Goal: Transaction & Acquisition: Purchase product/service

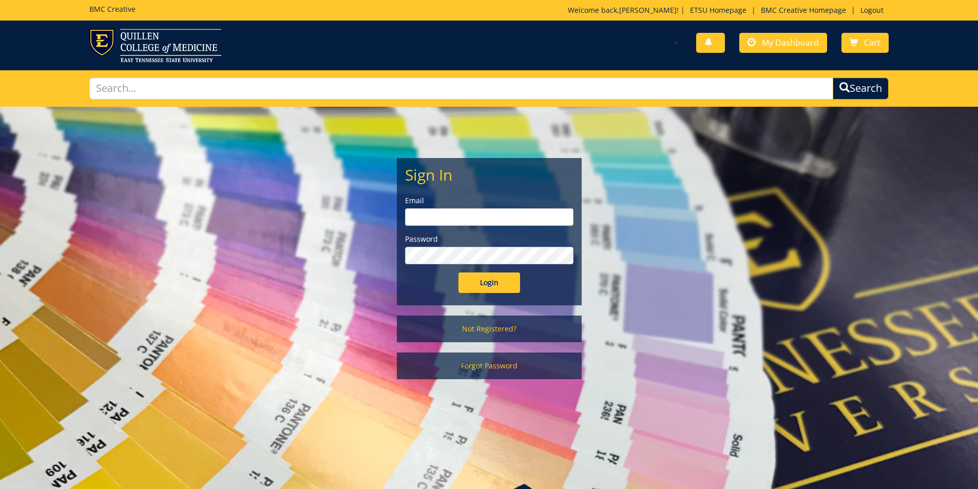
type input "[PERSON_NAME][EMAIL_ADDRESS][DOMAIN_NAME]"
click at [477, 279] on input "Login" at bounding box center [489, 282] width 62 height 21
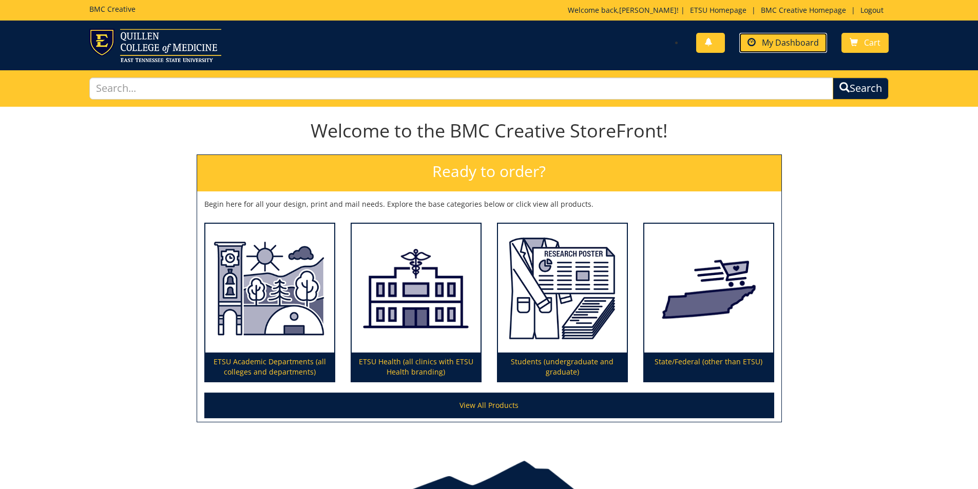
click at [795, 47] on span "My Dashboard" at bounding box center [790, 42] width 57 height 11
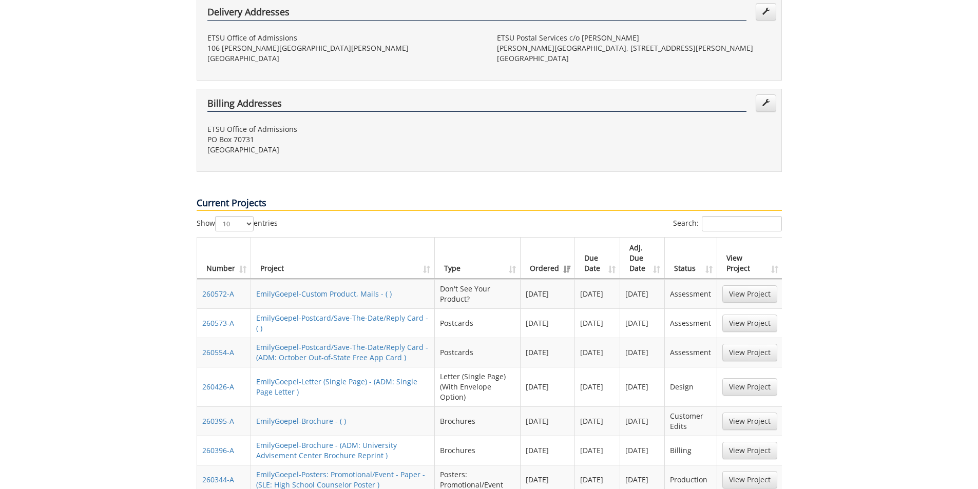
scroll to position [359, 0]
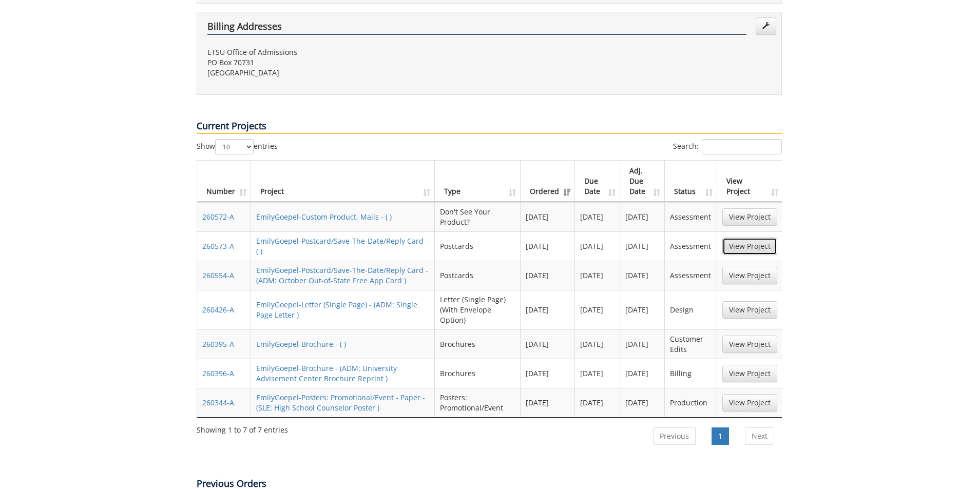
click at [747, 238] on link "View Project" at bounding box center [749, 246] width 55 height 17
click at [726, 208] on link "View Project" at bounding box center [749, 216] width 55 height 17
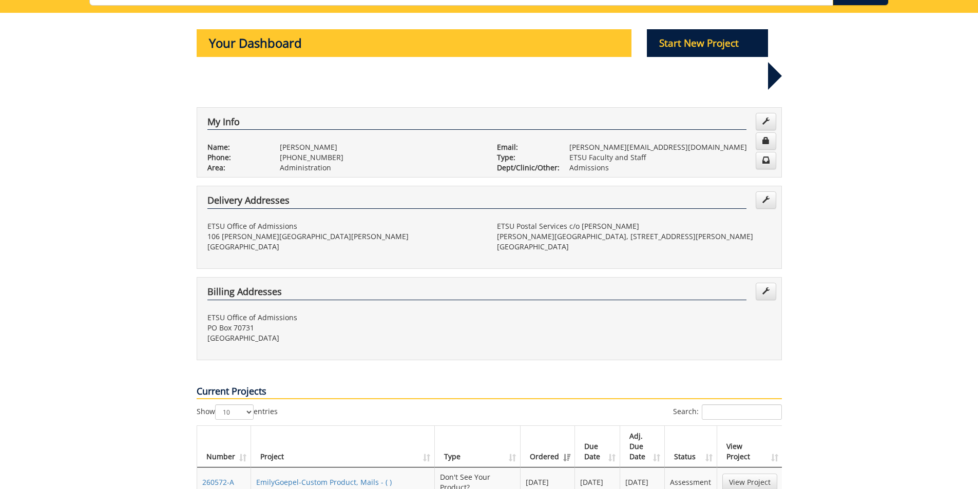
scroll to position [0, 0]
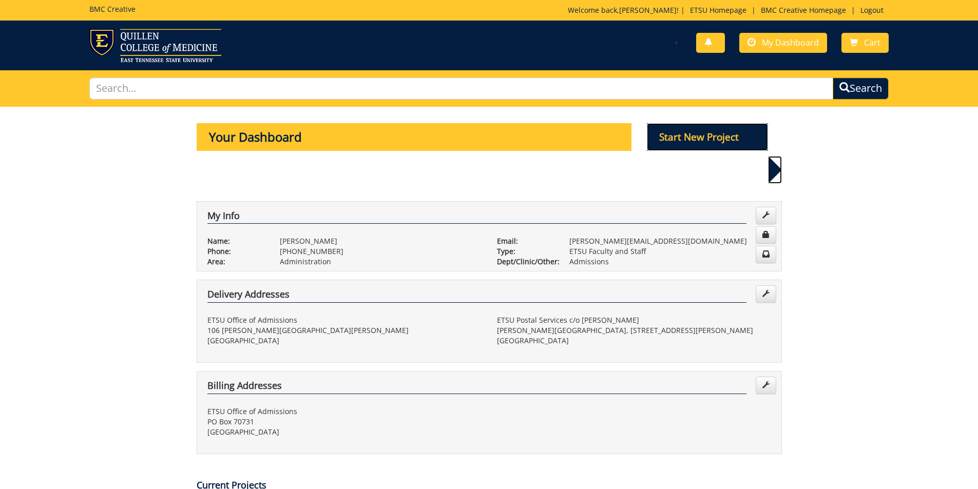
click at [715, 138] on p "Start New Project" at bounding box center [707, 137] width 121 height 28
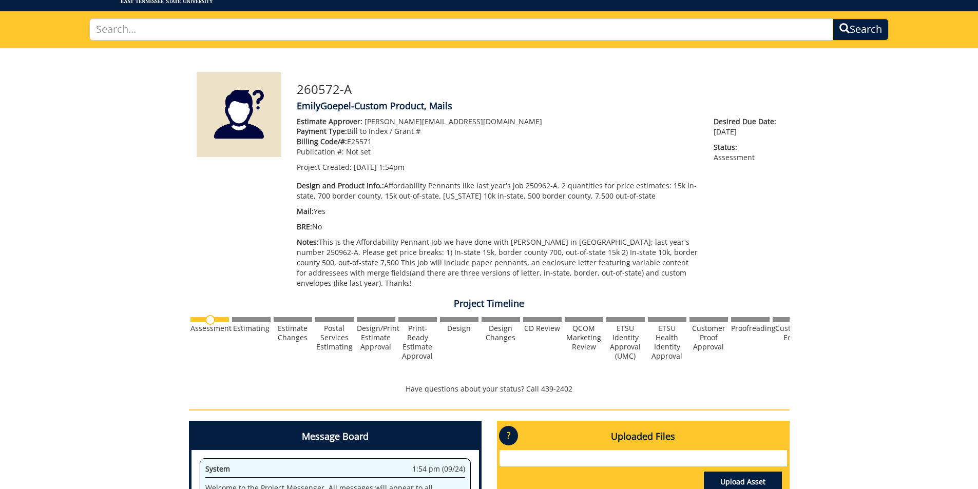
scroll to position [51, 0]
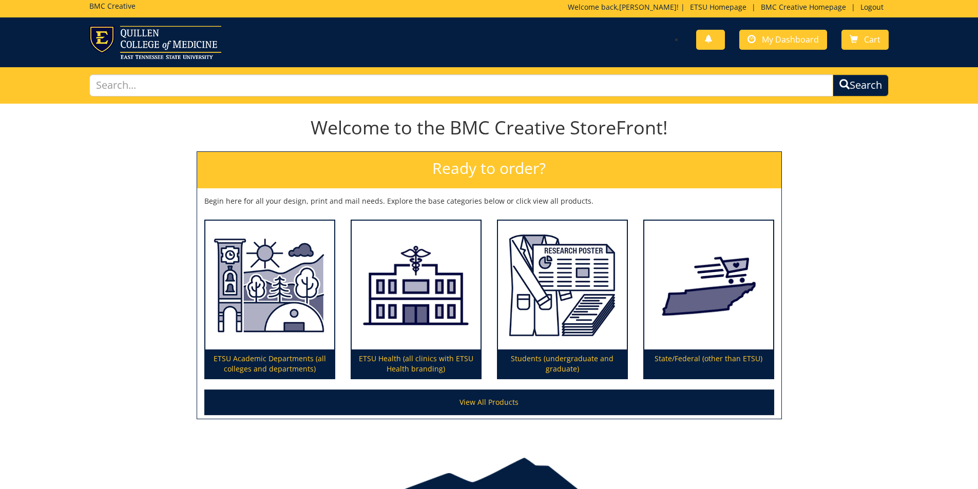
scroll to position [53, 0]
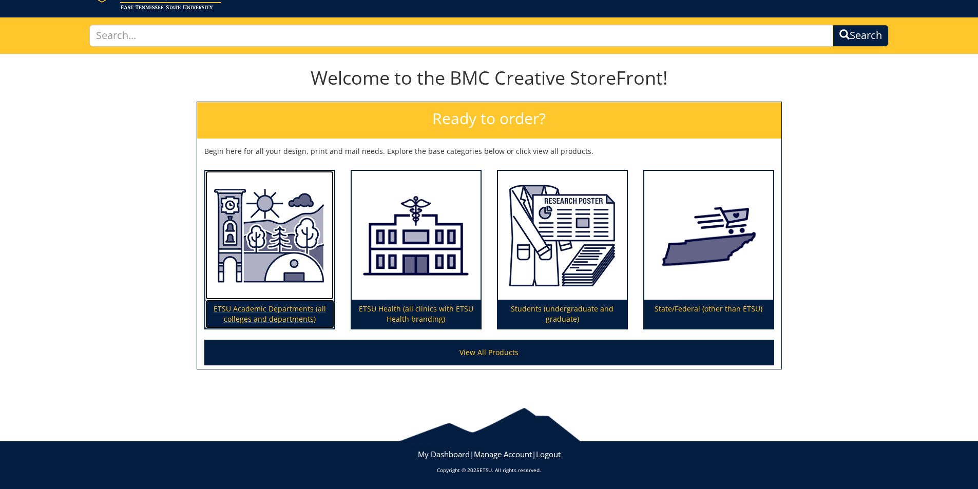
click at [264, 323] on p "ETSU Academic Departments (all colleges and departments)" at bounding box center [269, 314] width 129 height 29
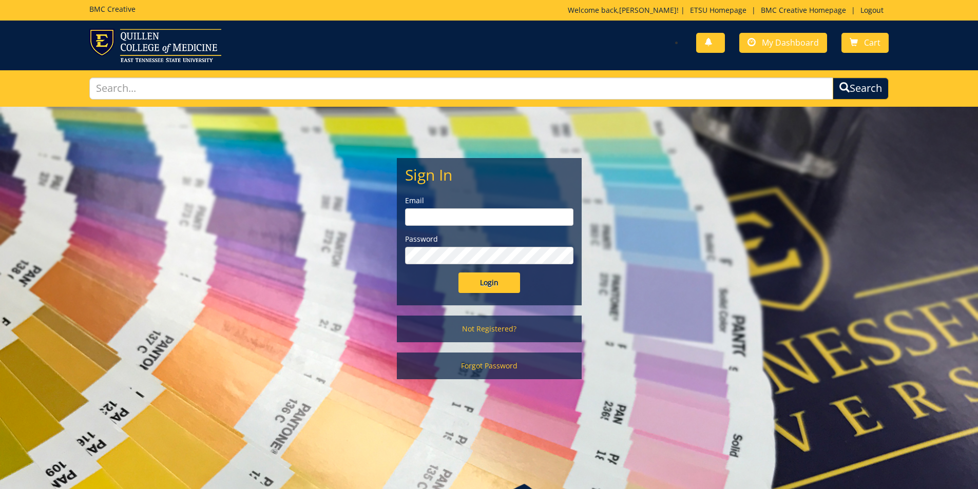
type input "goepel@etsu.edu"
click at [497, 280] on input "Login" at bounding box center [489, 282] width 62 height 21
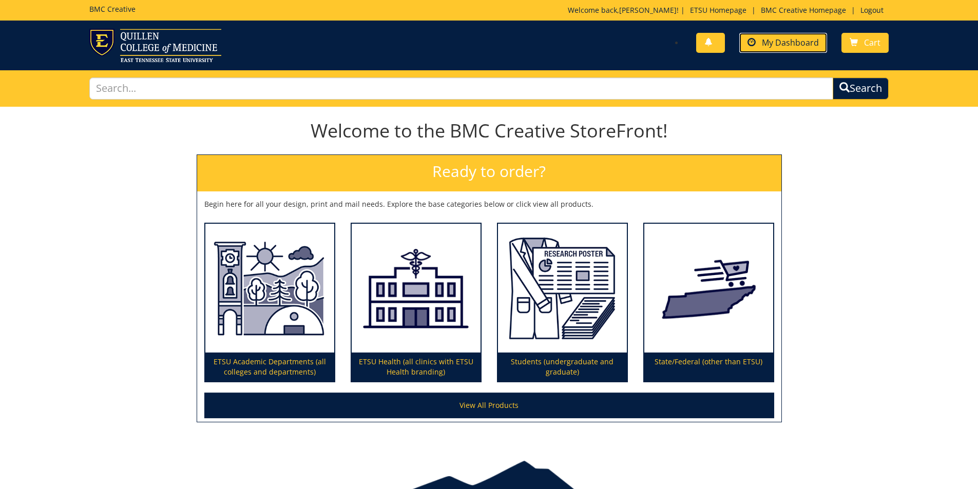
click at [773, 43] on span "My Dashboard" at bounding box center [790, 42] width 57 height 11
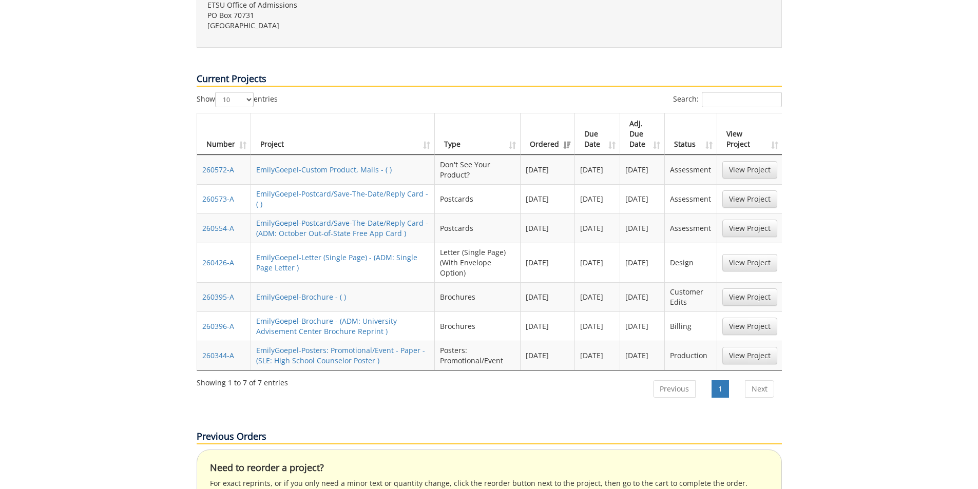
scroll to position [411, 0]
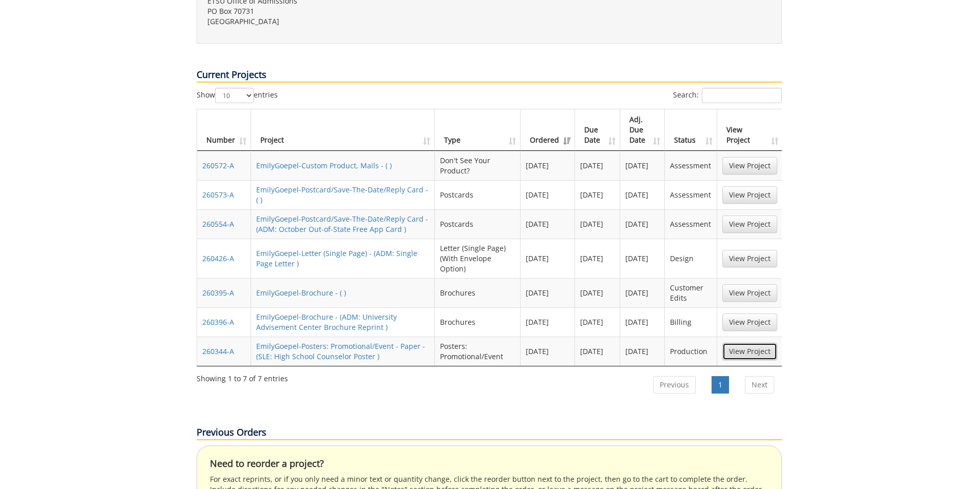
click at [748, 343] on link "View Project" at bounding box center [749, 351] width 55 height 17
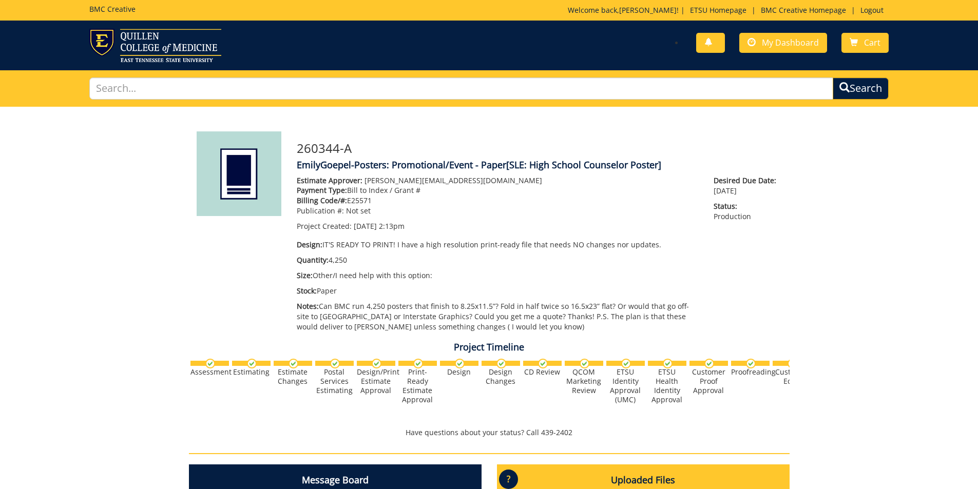
click at [756, 27] on div "You have no new notifications My Dashboard Cart" at bounding box center [489, 46] width 978 height 50
click at [870, 40] on span "Cart" at bounding box center [872, 42] width 16 height 11
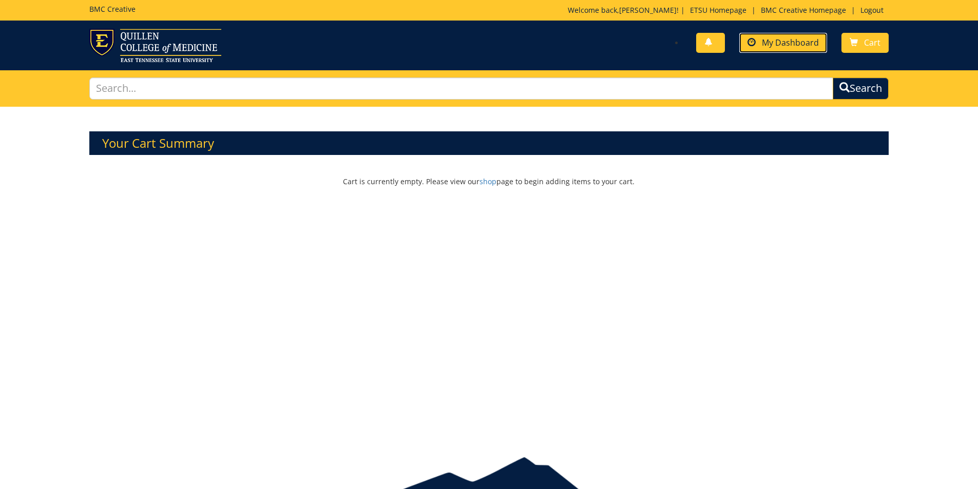
click at [750, 41] on span at bounding box center [751, 42] width 8 height 8
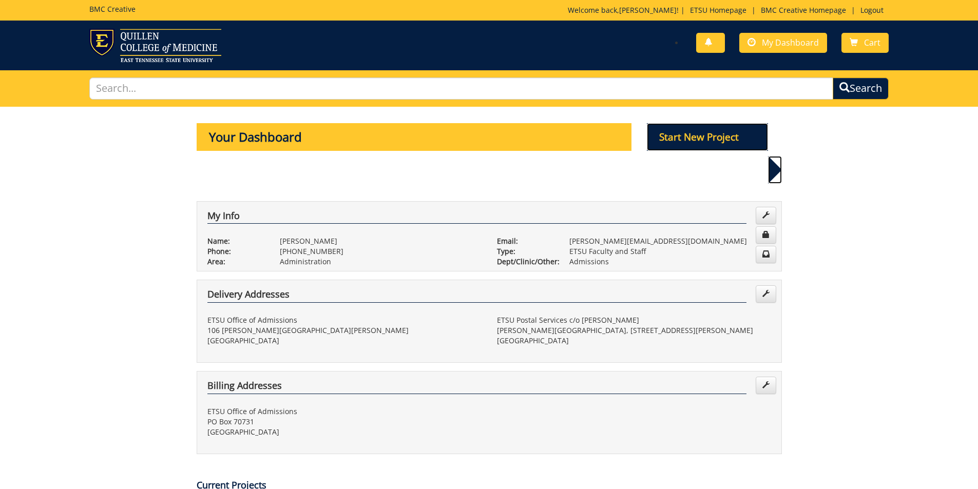
click at [712, 139] on p "Start New Project" at bounding box center [707, 137] width 121 height 28
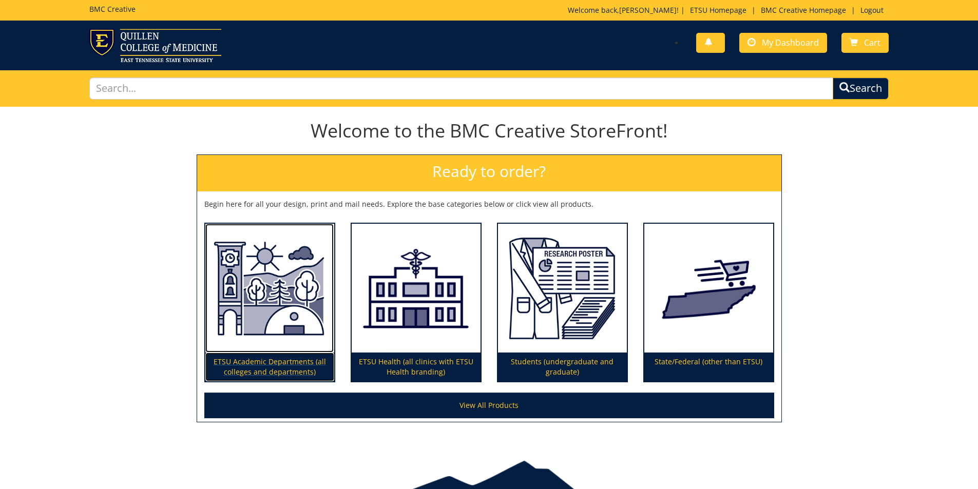
click at [264, 294] on img at bounding box center [269, 288] width 129 height 129
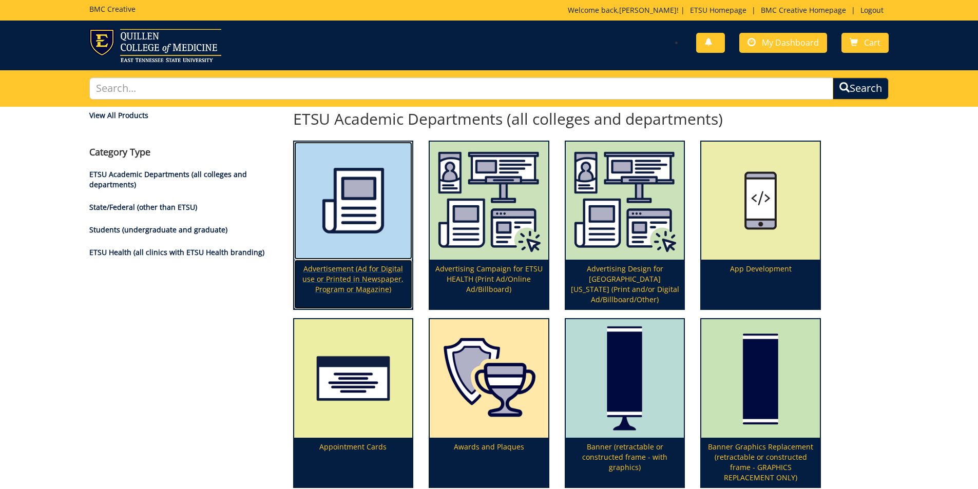
click at [318, 177] on img at bounding box center [353, 201] width 119 height 119
click at [332, 79] on input "text" at bounding box center [461, 88] width 744 height 22
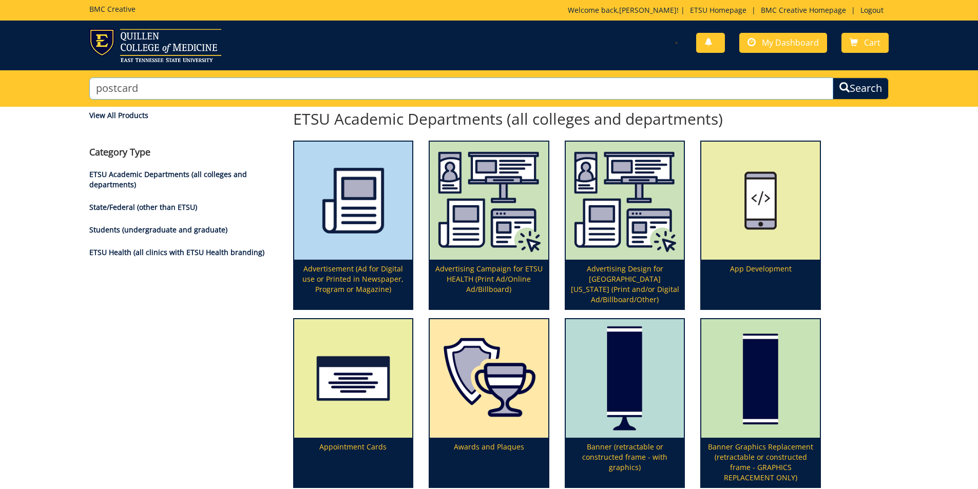
type input "postcard"
click at [832, 77] on button "Search" at bounding box center [860, 88] width 56 height 22
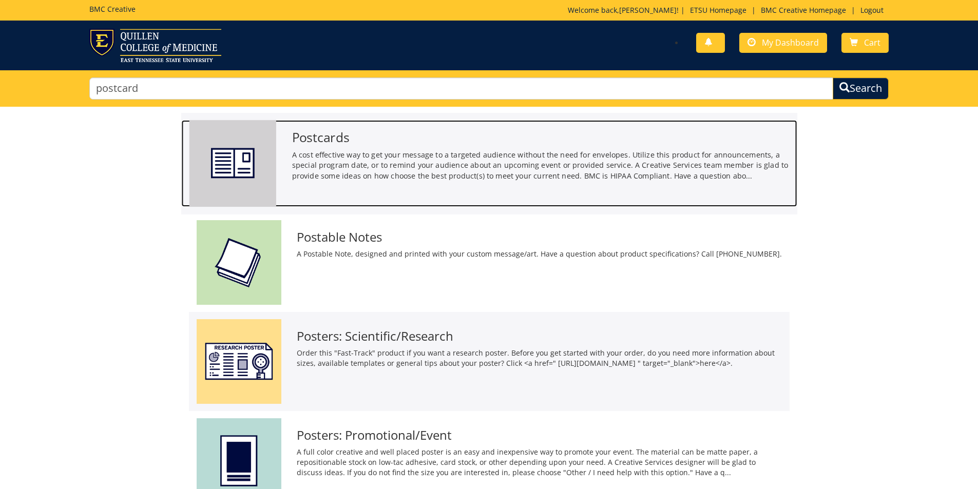
click at [338, 142] on h3 "Postcards" at bounding box center [539, 137] width 497 height 14
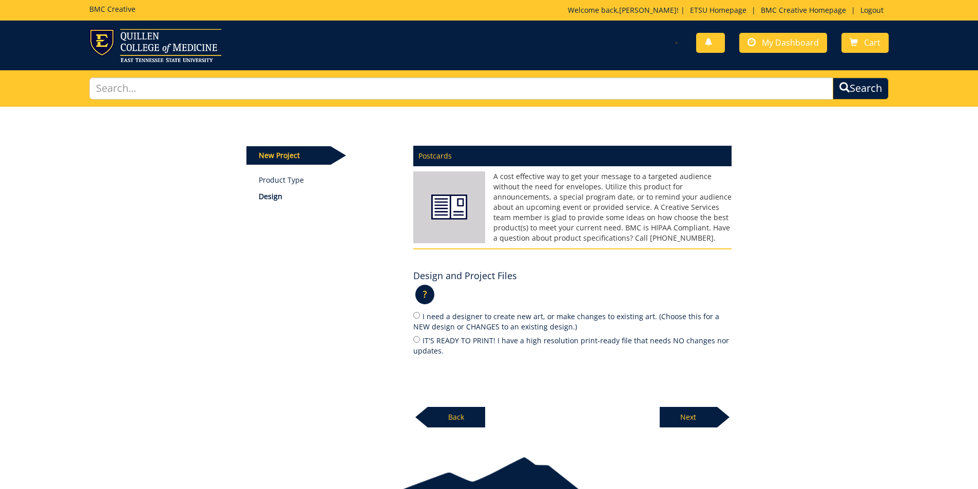
click at [491, 319] on label "I need a designer to create new art, or make changes to existing art. (Choose t…" at bounding box center [572, 321] width 318 height 22
click at [420, 319] on input "I need a designer to create new art, or make changes to existing art. (Choose t…" at bounding box center [416, 315] width 7 height 7
radio input "true"
click at [679, 418] on p "Next" at bounding box center [687, 417] width 57 height 21
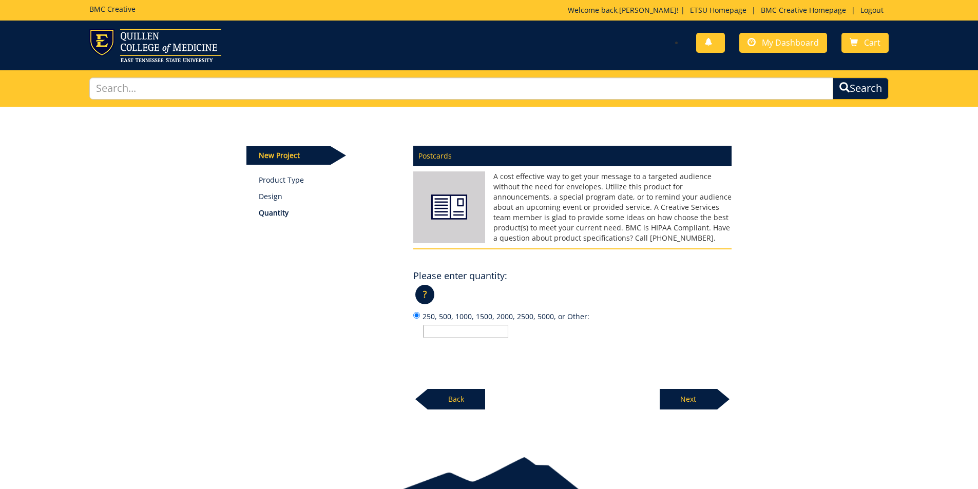
click at [499, 330] on input "250, 500, 1000, 1500, 2000, 2500, 5000, or Other:" at bounding box center [465, 331] width 85 height 13
type input "1300"
click at [685, 395] on p "Next" at bounding box center [687, 399] width 57 height 21
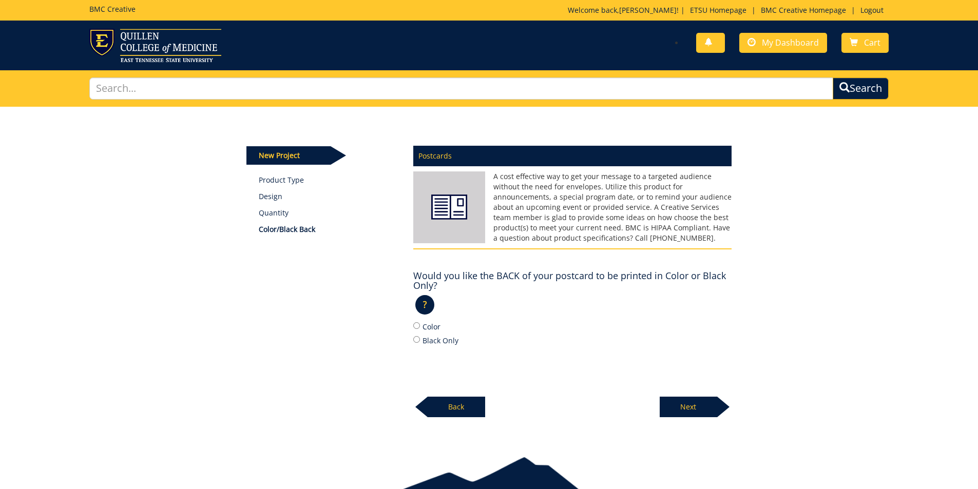
click at [433, 327] on label "Color" at bounding box center [572, 326] width 318 height 11
click at [420, 327] on input "Color" at bounding box center [416, 325] width 7 height 7
radio input "true"
click at [685, 411] on p "Next" at bounding box center [687, 407] width 57 height 21
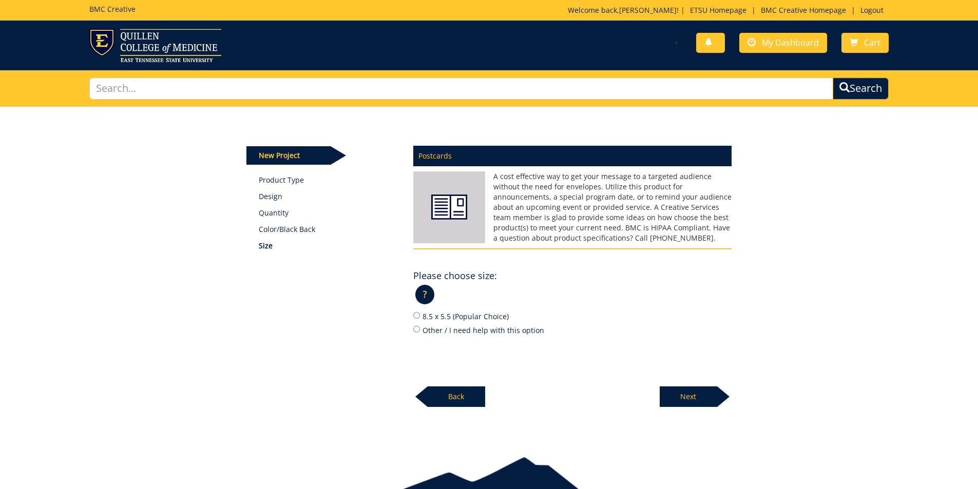
click at [426, 317] on label "8.5 x 5.5 (Popular Choice)" at bounding box center [572, 315] width 318 height 11
click at [420, 317] on input "8.5 x 5.5 (Popular Choice)" at bounding box center [416, 315] width 7 height 7
radio input "true"
click at [702, 405] on p "Next" at bounding box center [687, 396] width 57 height 21
drag, startPoint x: 687, startPoint y: 400, endPoint x: 677, endPoint y: 396, distance: 10.1
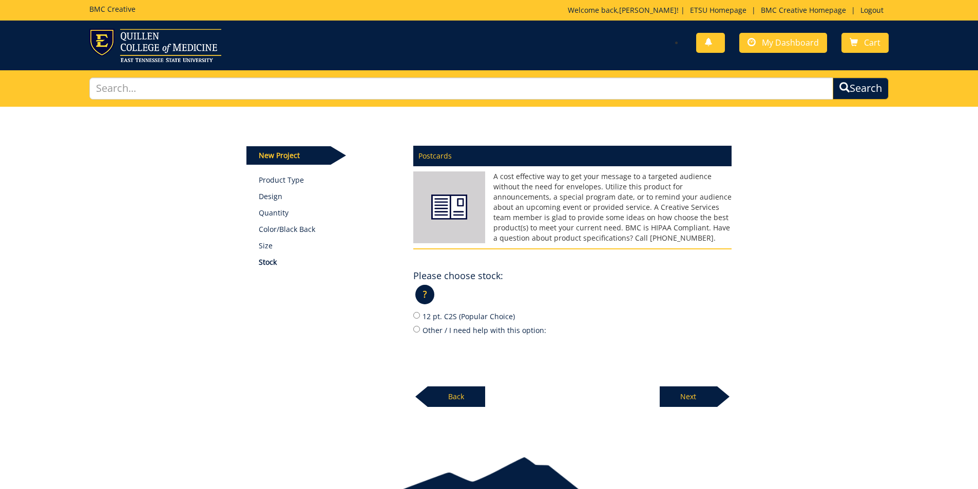
click at [686, 400] on p "Next" at bounding box center [687, 396] width 57 height 21
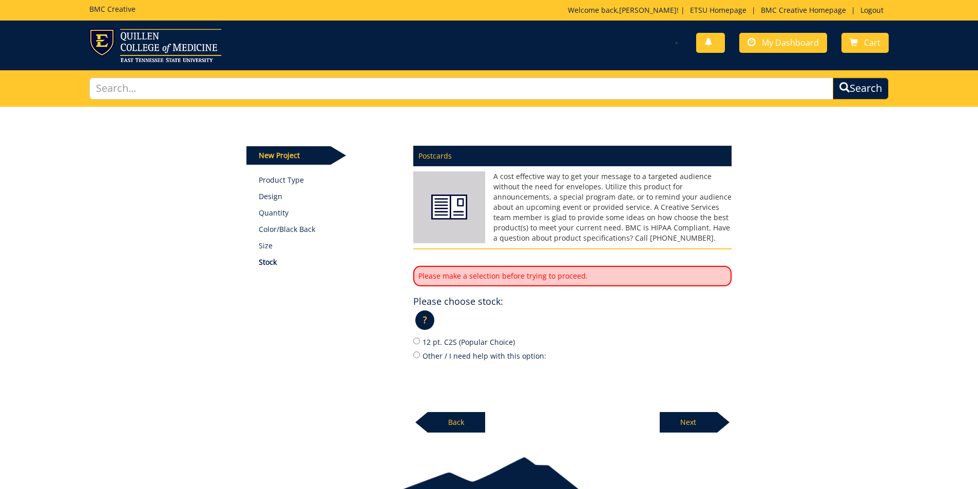
click at [463, 345] on label "12 pt. C2S (Popular Choice)" at bounding box center [572, 341] width 318 height 11
click at [420, 344] on input "12 pt. C2S (Popular Choice)" at bounding box center [416, 341] width 7 height 7
radio input "true"
click at [687, 422] on p "Next" at bounding box center [687, 422] width 57 height 21
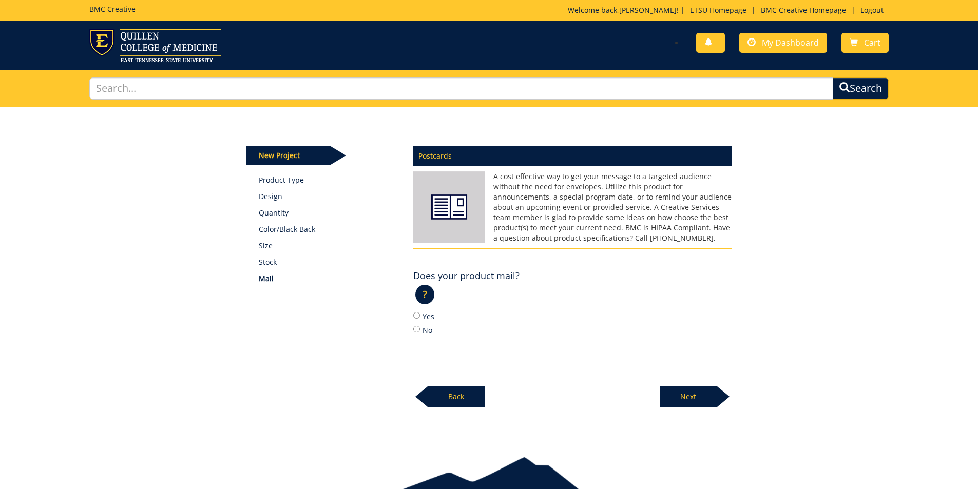
click at [420, 316] on label "Yes" at bounding box center [572, 315] width 318 height 11
click at [420, 316] on input "Yes" at bounding box center [416, 315] width 7 height 7
radio input "true"
click at [688, 401] on p "Next" at bounding box center [687, 396] width 57 height 21
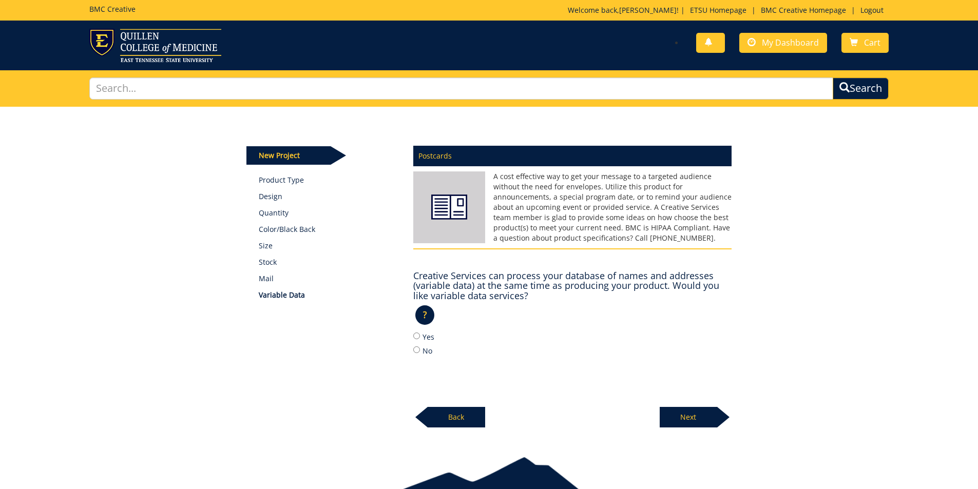
click at [421, 342] on label "Yes" at bounding box center [572, 336] width 318 height 11
click at [420, 339] on input "Yes" at bounding box center [416, 336] width 7 height 7
radio input "true"
click at [693, 416] on p "Next" at bounding box center [687, 417] width 57 height 21
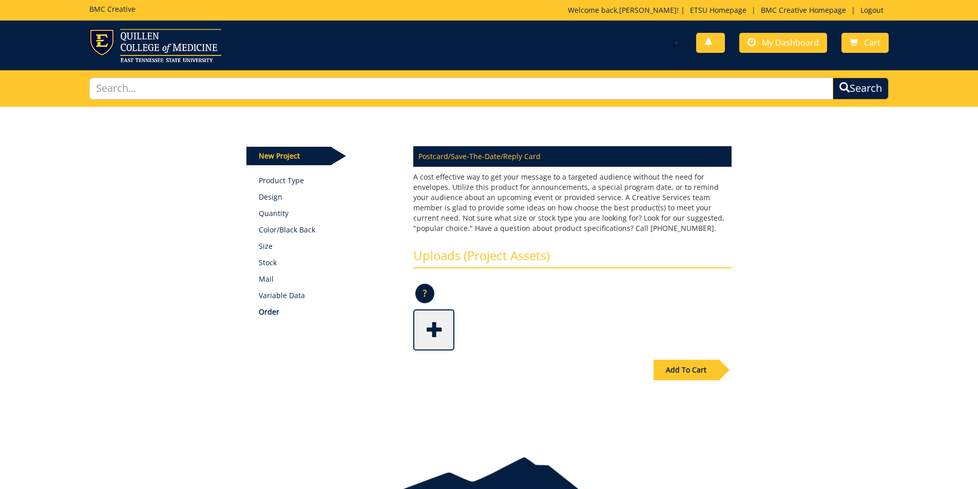
click at [431, 334] on span at bounding box center [434, 329] width 41 height 36
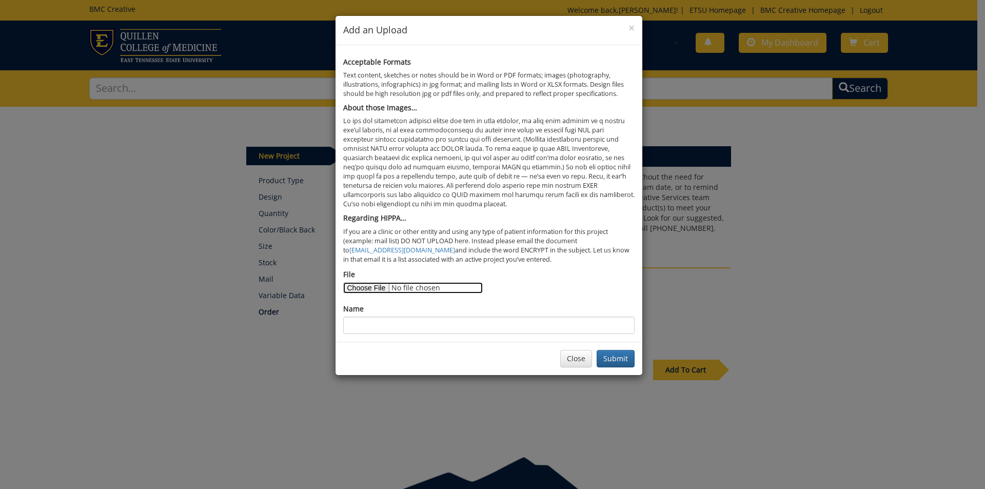
click at [384, 291] on input "File" at bounding box center [413, 287] width 140 height 11
type input "C:\fakepath\Top Scholar Fall 25 (1).pdf"
click at [488, 323] on input "Name" at bounding box center [488, 325] width 291 height 17
type input "Top Scholars 2025 Invitation"
click at [623, 360] on button "Submit" at bounding box center [616, 358] width 38 height 17
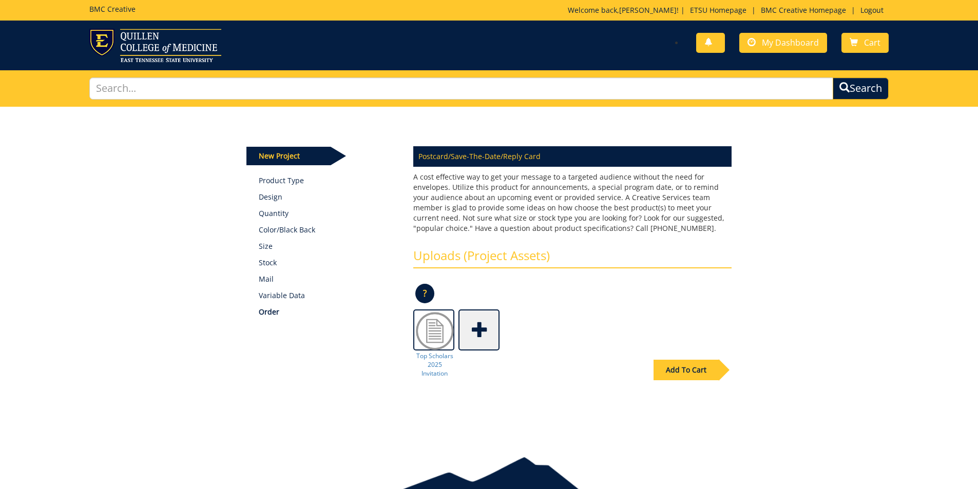
click at [705, 372] on div "Add To Cart" at bounding box center [685, 370] width 65 height 21
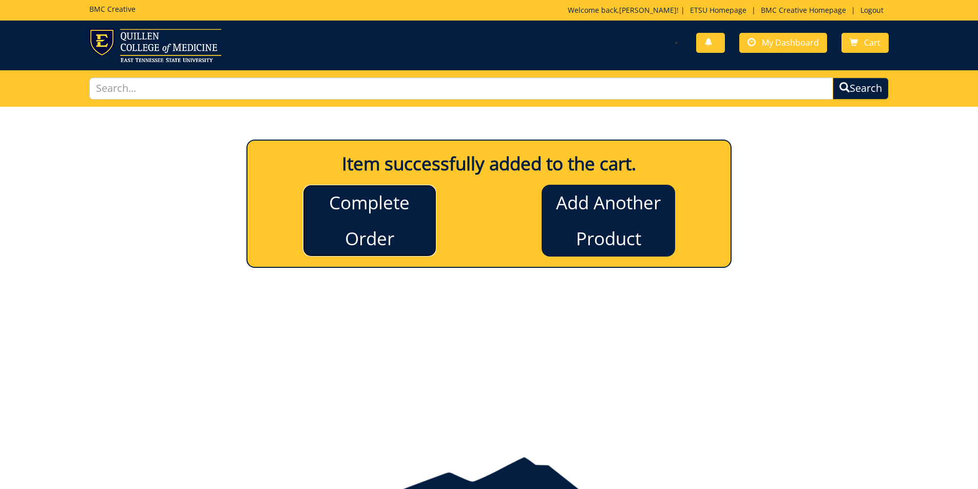
click at [415, 228] on link "Complete Order" at bounding box center [369, 221] width 133 height 72
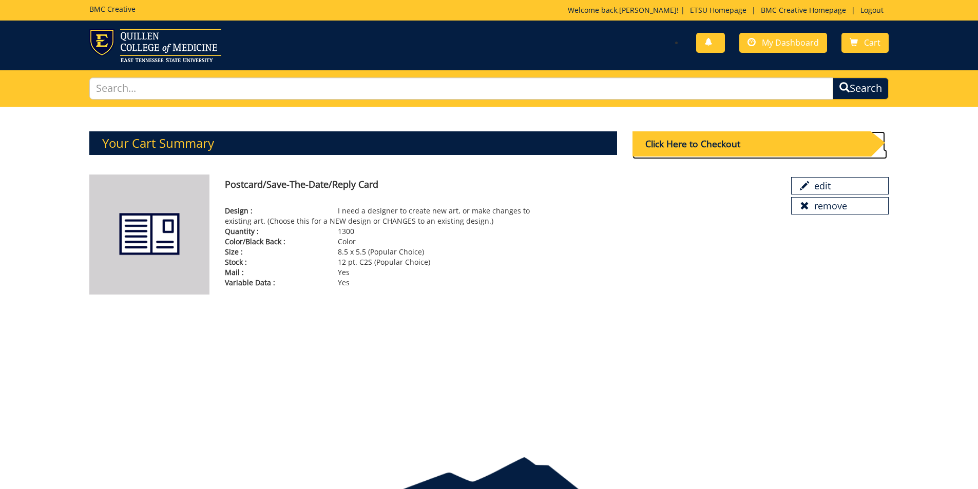
click at [729, 146] on div "Click Here to Checkout" at bounding box center [751, 143] width 238 height 25
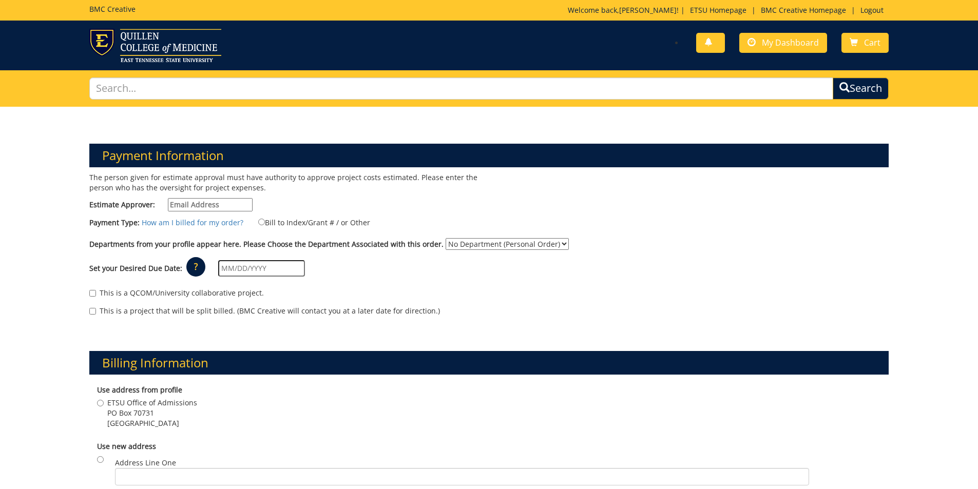
click at [227, 199] on input "Estimate Approver:" at bounding box center [210, 204] width 85 height 13
type input "[PERSON_NAME][EMAIL_ADDRESS][DOMAIN_NAME]"
click at [313, 223] on label "Bill to Index/Grant # / or Other" at bounding box center [307, 222] width 125 height 11
click at [265, 223] on input "Bill to Index/Grant # / or Other" at bounding box center [261, 222] width 7 height 7
radio input "true"
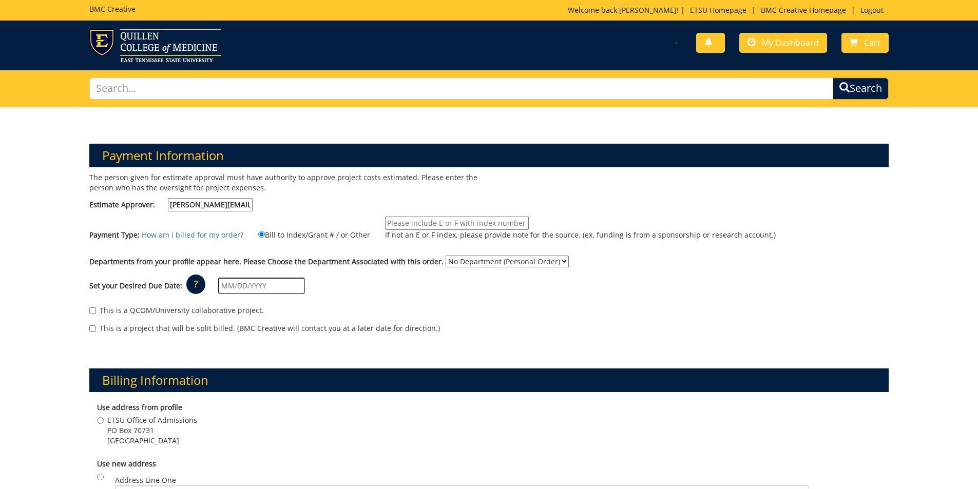
click at [418, 226] on input "If not an E or F index, please provide note for the source. (ex. funding is fro…" at bounding box center [457, 223] width 144 height 13
type input "E25571"
click at [458, 258] on select "No Department (Personal Order) Admissions" at bounding box center [506, 262] width 123 height 12
select select "6"
click at [445, 256] on select "No Department (Personal Order) Admissions" at bounding box center [506, 262] width 123 height 12
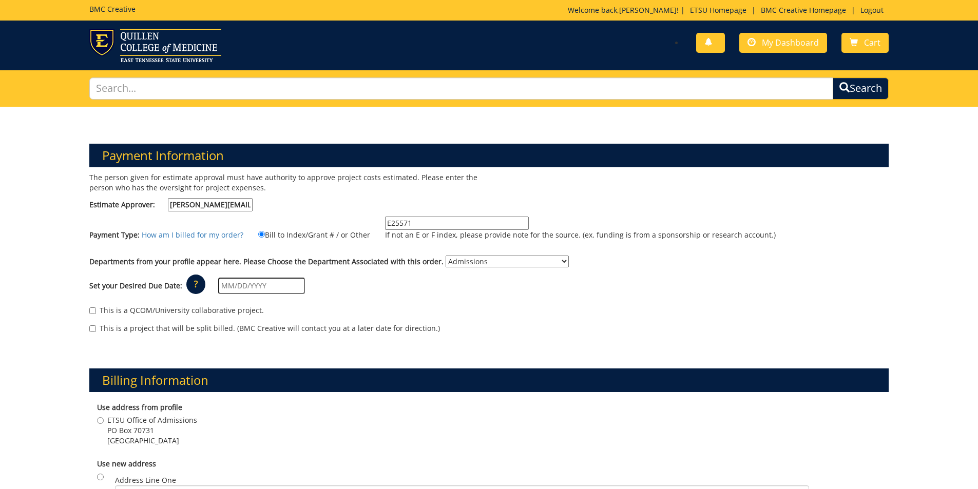
click at [246, 287] on input "text" at bounding box center [261, 286] width 87 height 16
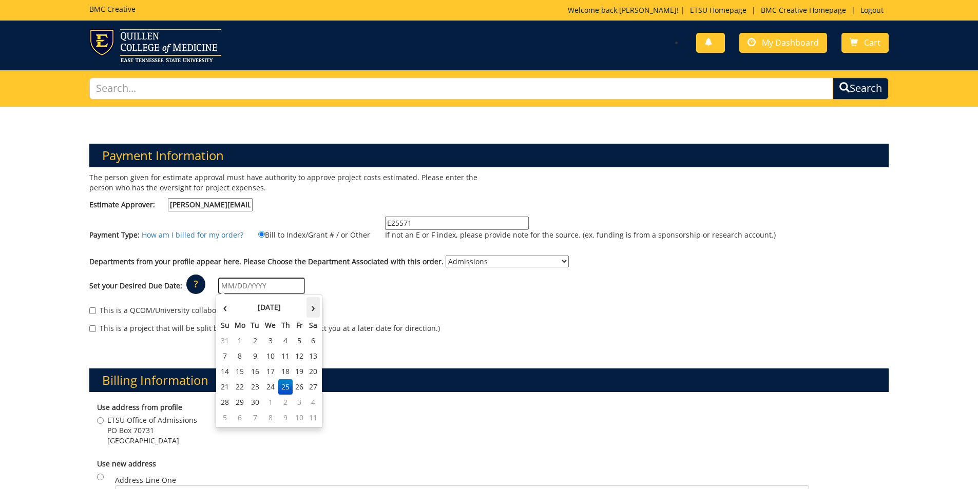
click at [318, 310] on th "›" at bounding box center [312, 307] width 13 height 21
click at [232, 307] on th "October 2025" at bounding box center [269, 307] width 74 height 21
click at [287, 400] on span "Sep" at bounding box center [286, 395] width 24 height 28
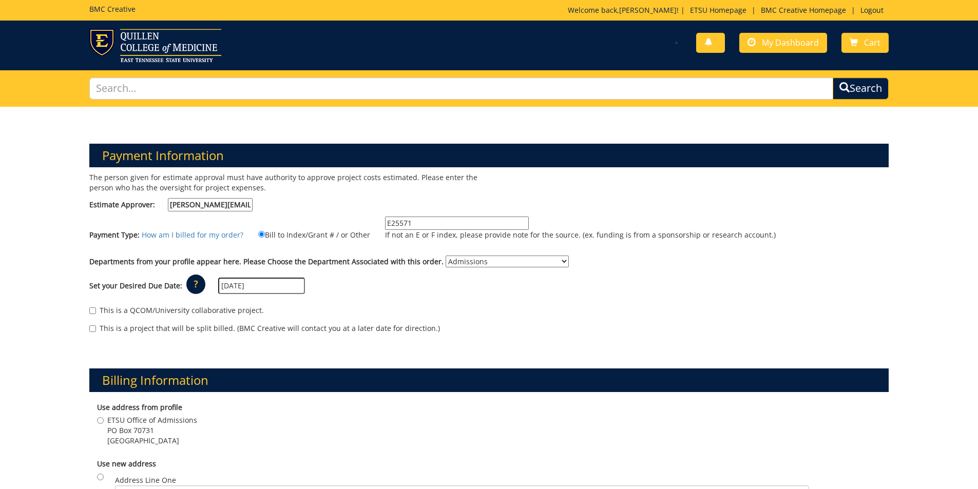
click at [276, 288] on input "09/01/2025" at bounding box center [261, 286] width 87 height 16
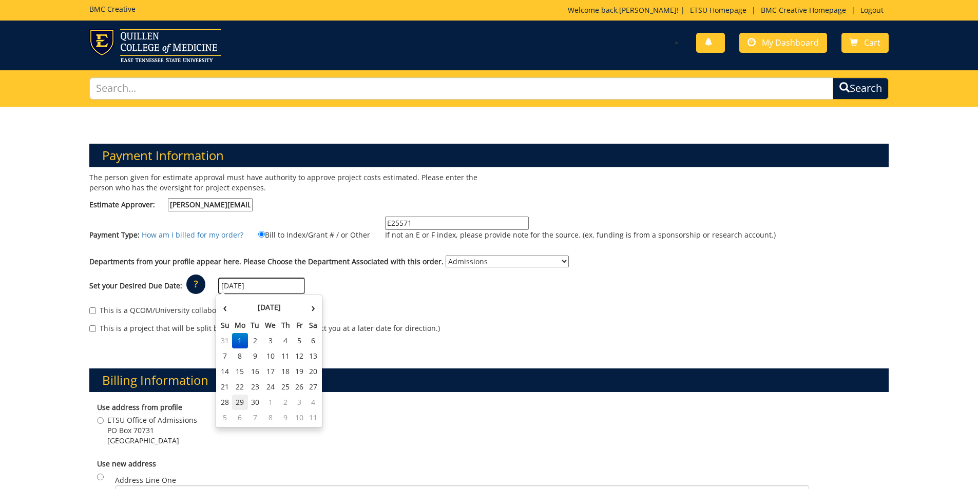
click at [241, 399] on td "29" at bounding box center [240, 402] width 16 height 15
type input "[DATE]"
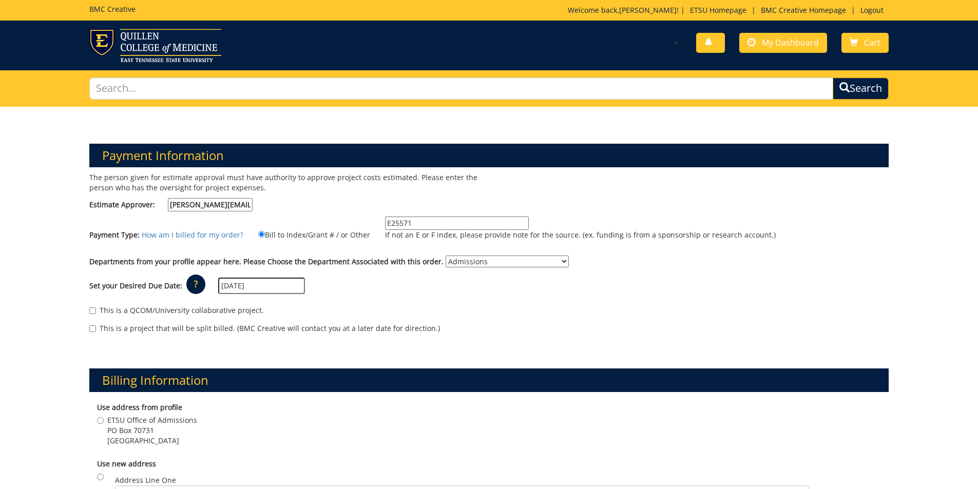
click at [157, 417] on span "ETSU Office of Admissions" at bounding box center [152, 420] width 90 height 10
click at [104, 417] on input "ETSU Office of Admissions PO Box 70731 Johnson City , TN 37614" at bounding box center [100, 420] width 7 height 7
radio input "true"
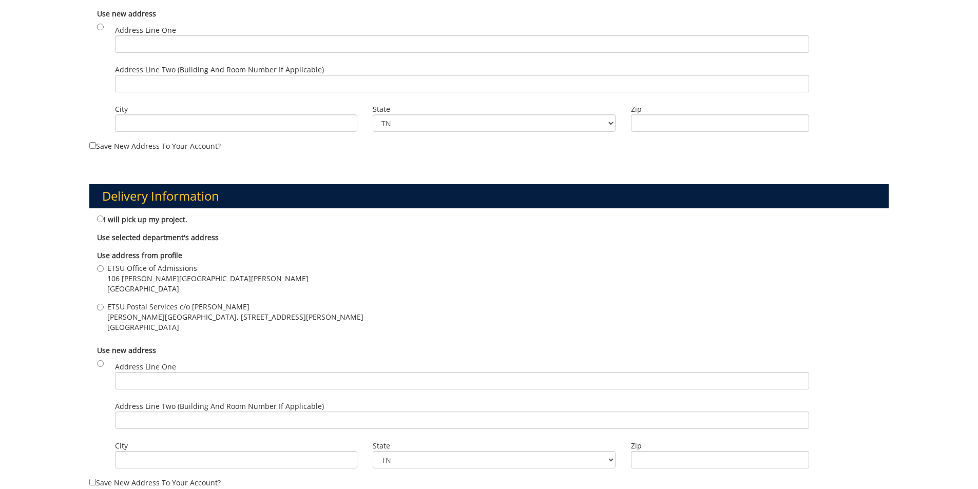
scroll to position [462, 0]
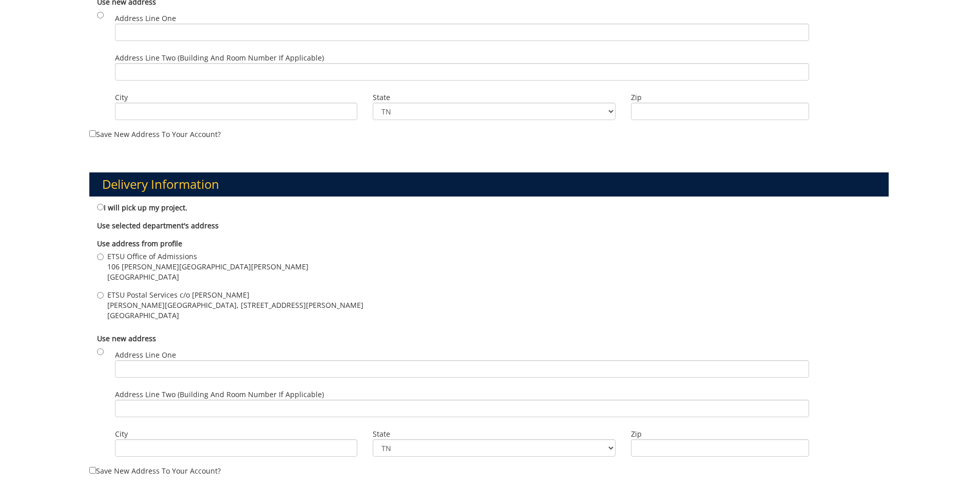
click at [153, 266] on span "106 [PERSON_NAME][GEOGRAPHIC_DATA][PERSON_NAME]" at bounding box center [207, 267] width 201 height 10
click at [104, 260] on input "ETSU Office of Admissions 106 Burgin Dossett Hall Johnson City , TN 37614" at bounding box center [100, 257] width 7 height 7
radio input "true"
click at [149, 313] on span "Johnson City , TN 37614" at bounding box center [235, 315] width 256 height 10
click at [104, 299] on input "ETSU Postal Services c/o Todd Leach D.P. Culp Student Center, 400 J L Seehorn R…" at bounding box center [100, 295] width 7 height 7
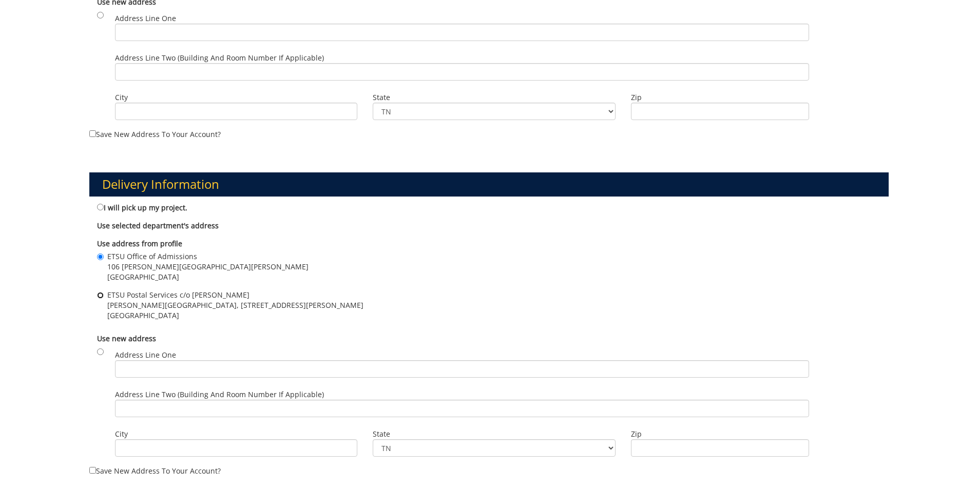
radio input "true"
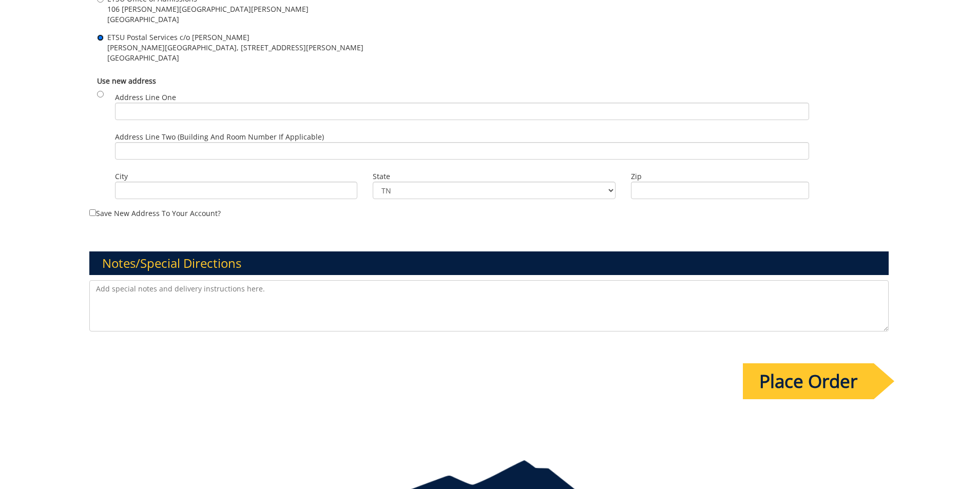
scroll to position [770, 0]
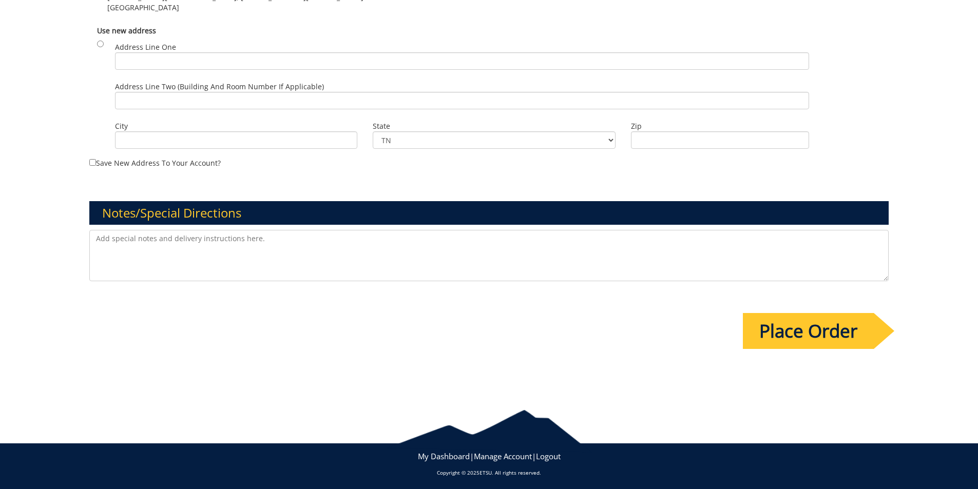
click at [220, 239] on textarea at bounding box center [489, 255] width 800 height 51
click at [501, 233] on textarea "Hi Fred, we need this one in a hurry, Invitation to an event on Oct 28. Please …" at bounding box center [489, 255] width 800 height 51
click at [494, 241] on textarea "Hi Fred, we need this one in a hurry, Invitation to an event on Oct 28. Please …" at bounding box center [489, 255] width 800 height 51
click at [622, 236] on textarea "Hi Fred, we need this one in a hurry, Invitation to an event on Oct 28. Please …" at bounding box center [489, 255] width 800 height 51
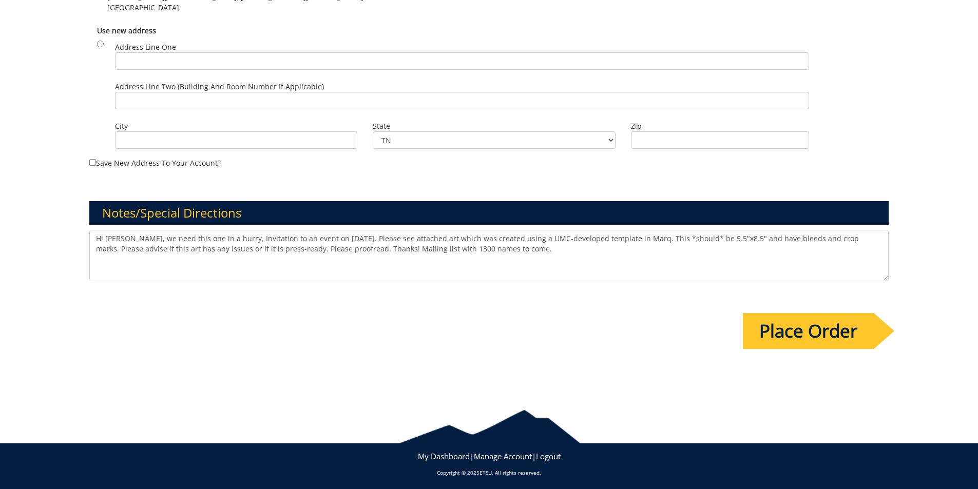
type textarea "Hi Fred, we need this one in a hurry, Invitation to an event on Oct 28. Please …"
click at [846, 330] on input "Place Order" at bounding box center [808, 331] width 131 height 36
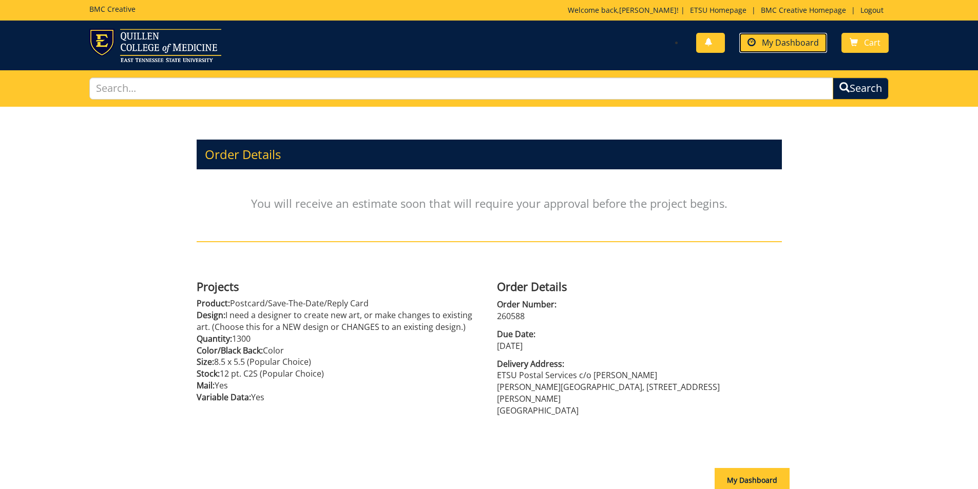
click at [787, 46] on span "My Dashboard" at bounding box center [790, 42] width 57 height 11
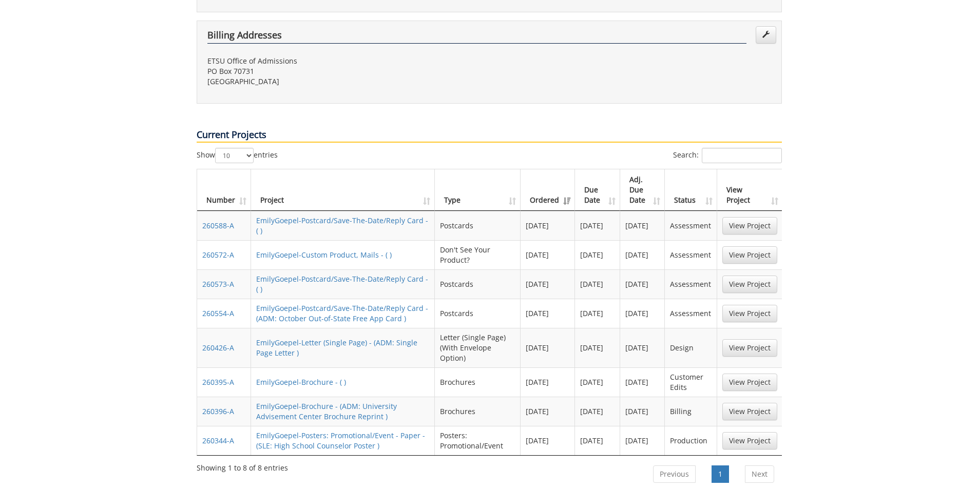
scroll to position [359, 0]
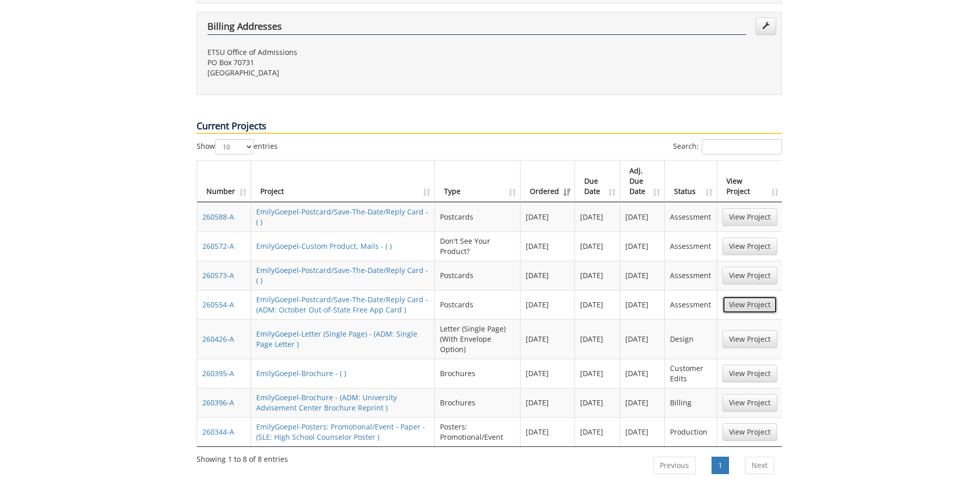
click at [742, 296] on link "View Project" at bounding box center [749, 304] width 55 height 17
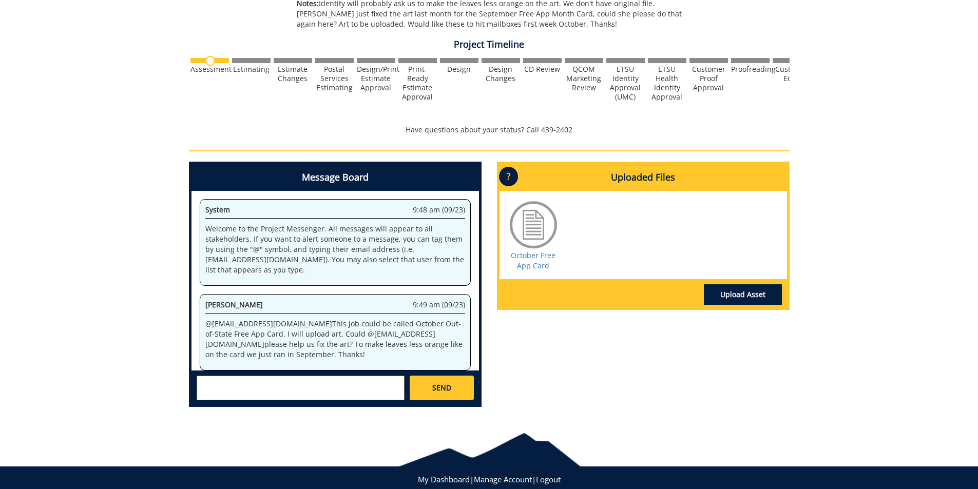
scroll to position [137, 0]
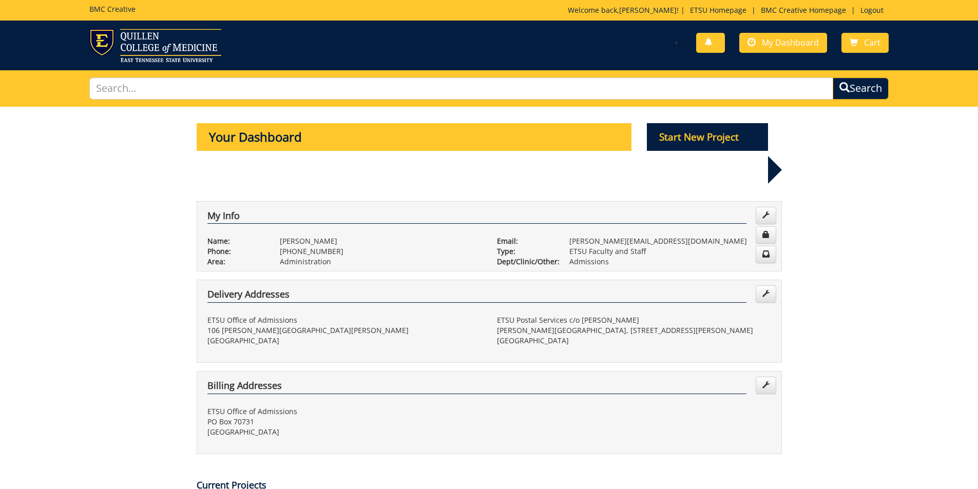
scroll to position [359, 0]
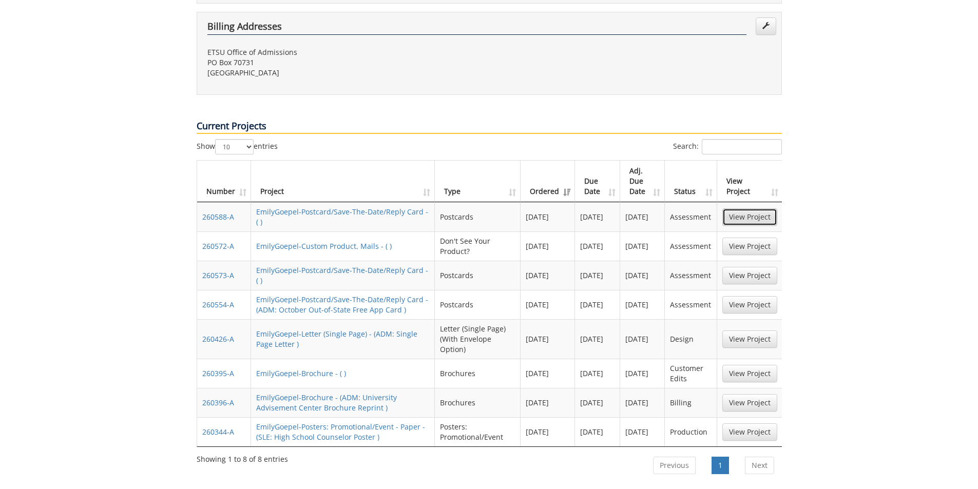
click at [750, 208] on link "View Project" at bounding box center [749, 216] width 55 height 17
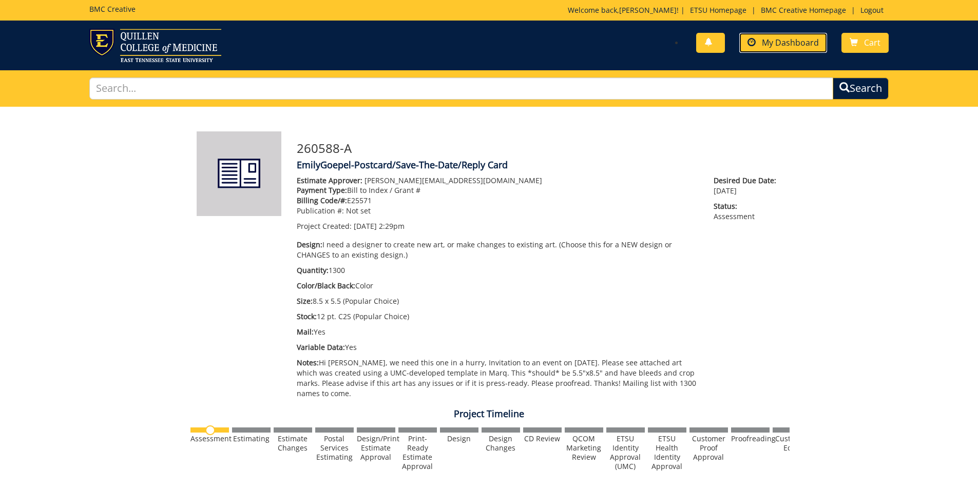
click at [808, 39] on span "My Dashboard" at bounding box center [790, 42] width 57 height 11
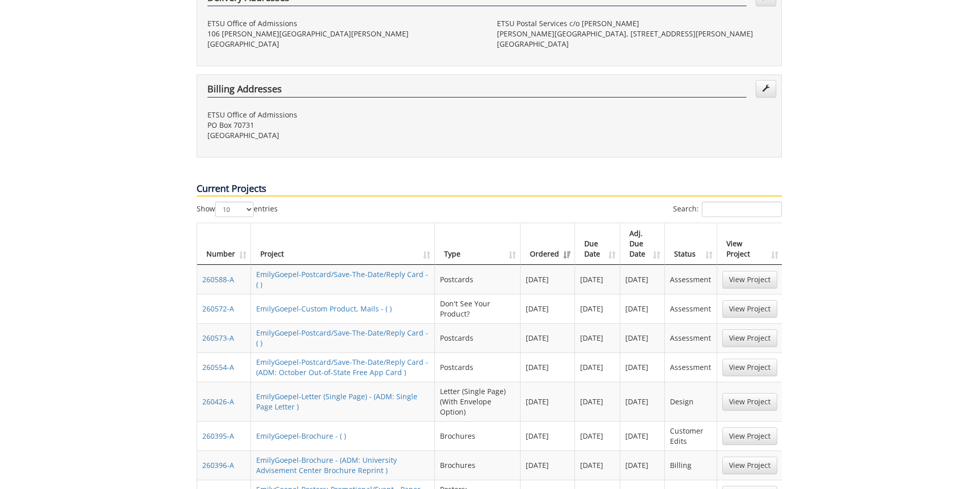
scroll to position [308, 0]
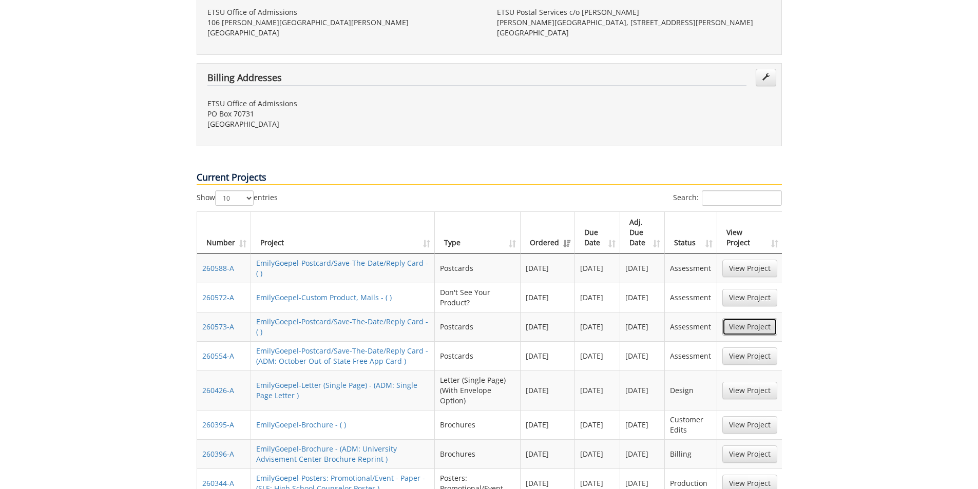
click at [753, 318] on link "View Project" at bounding box center [749, 326] width 55 height 17
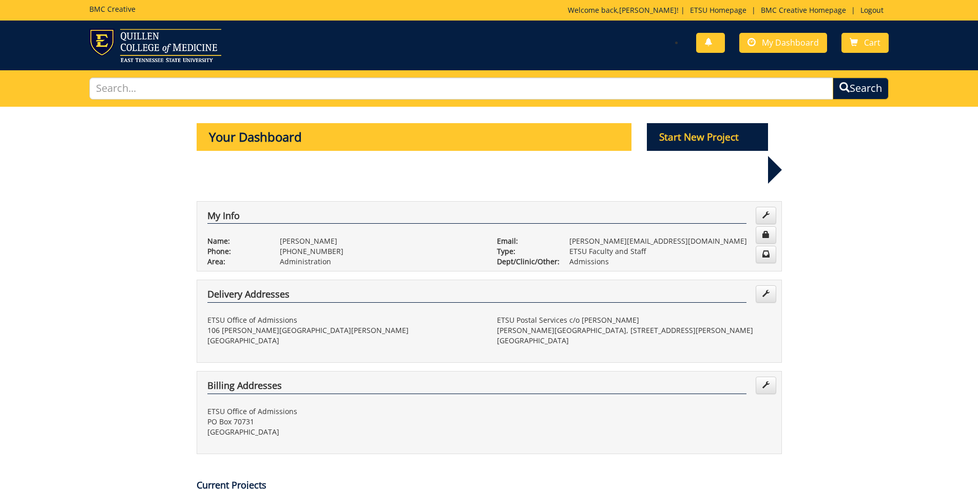
scroll to position [308, 0]
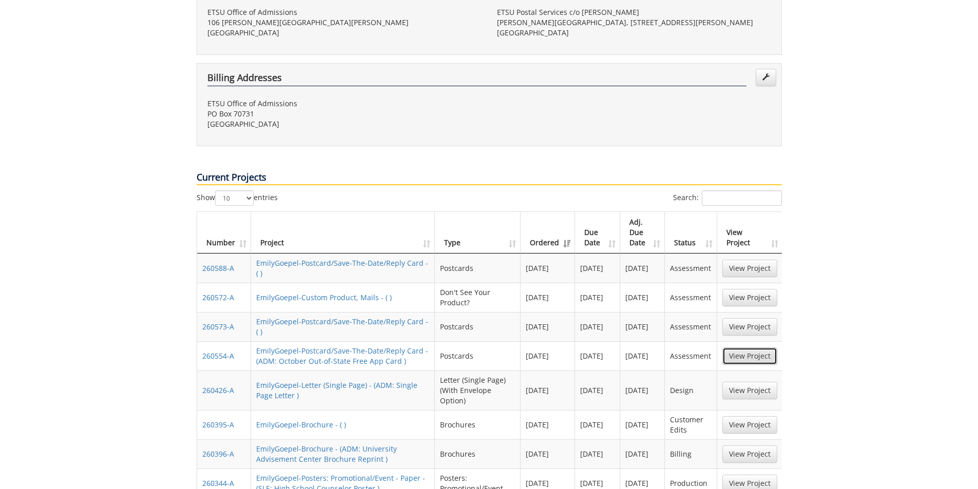
click at [747, 347] on link "View Project" at bounding box center [749, 355] width 55 height 17
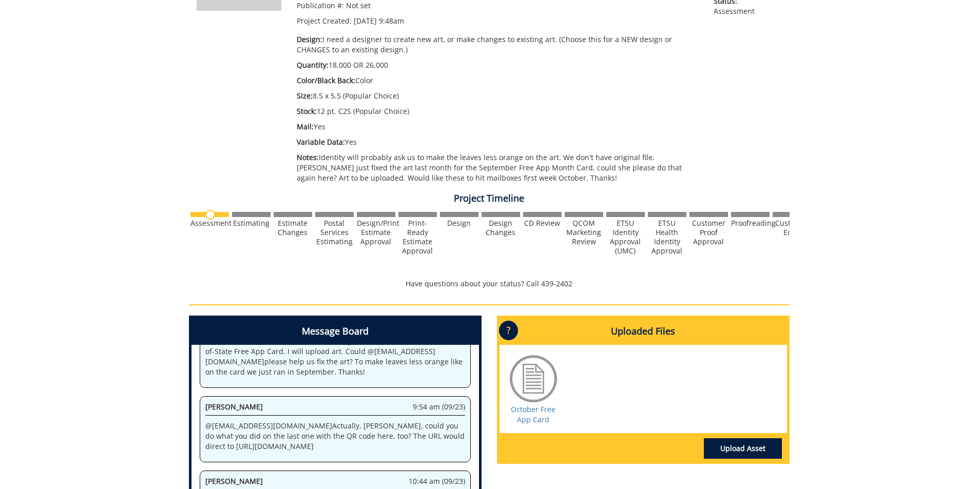
scroll to position [359, 0]
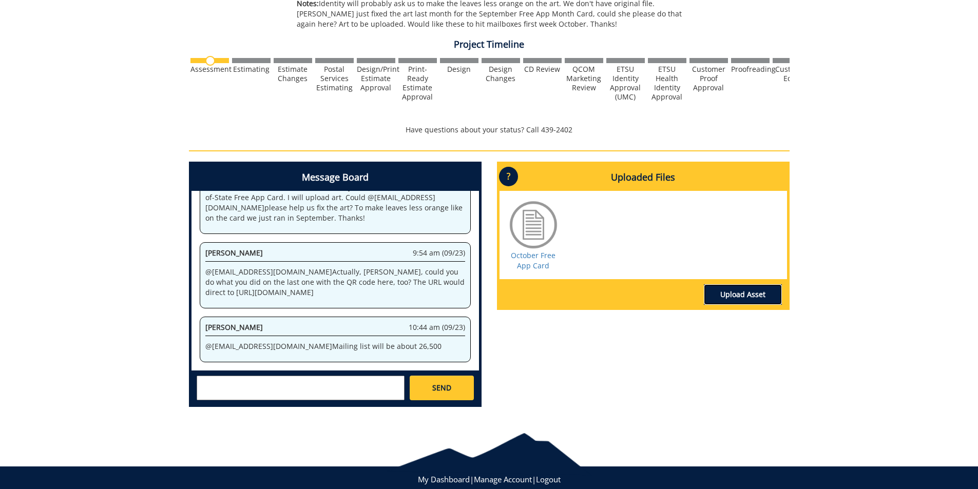
click at [748, 292] on link "Upload Asset" at bounding box center [743, 294] width 78 height 21
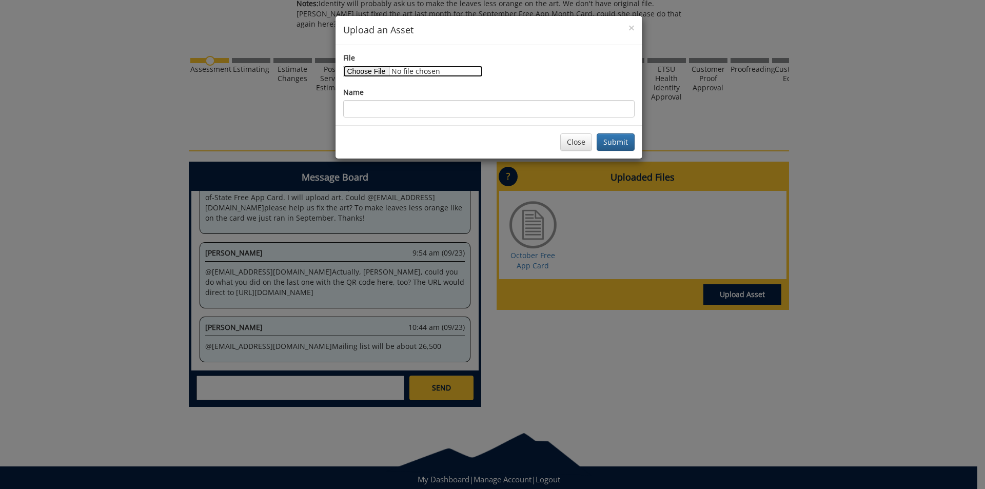
click at [380, 73] on input "File" at bounding box center [413, 71] width 140 height 11
type input "C:\fakepath\OOS 2026 Mailing Final [DATE].xlsx"
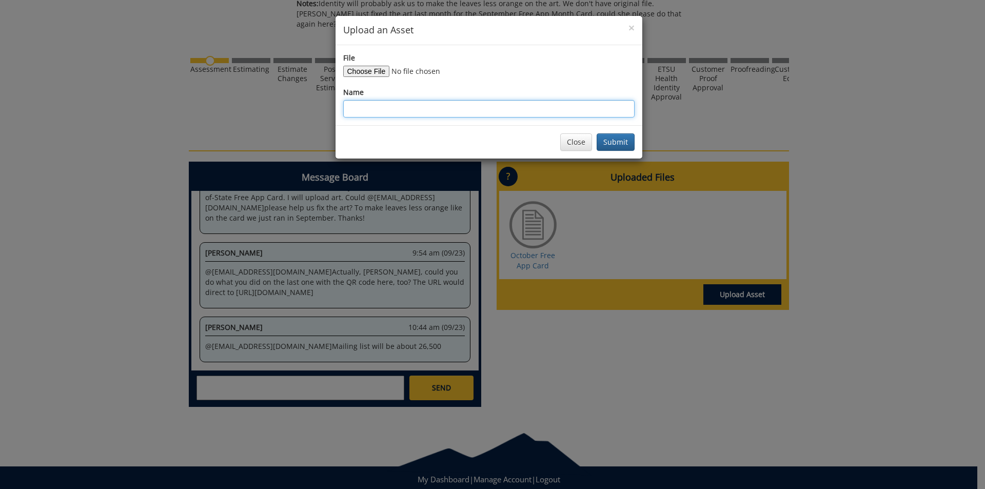
click at [515, 109] on input "Name" at bounding box center [488, 108] width 291 height 17
type input "Out of State App Month Mailing List"
click at [597, 133] on button "Submit" at bounding box center [616, 141] width 38 height 17
